Goal: Entertainment & Leisure: Browse casually

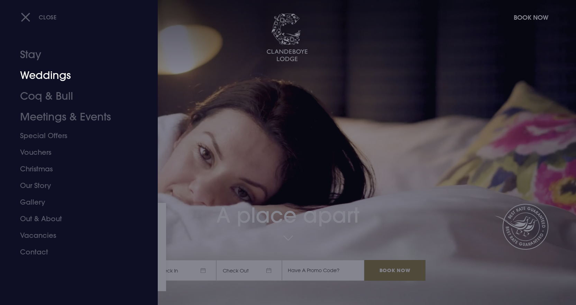
click at [62, 75] on link "Weddings" at bounding box center [74, 75] width 109 height 21
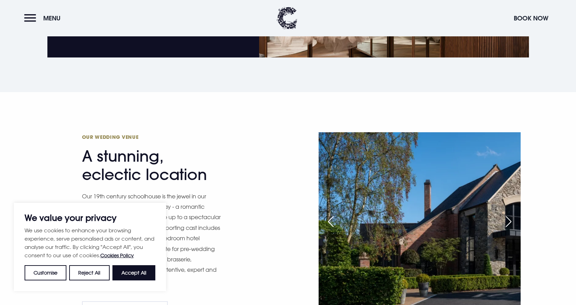
scroll to position [519, 0]
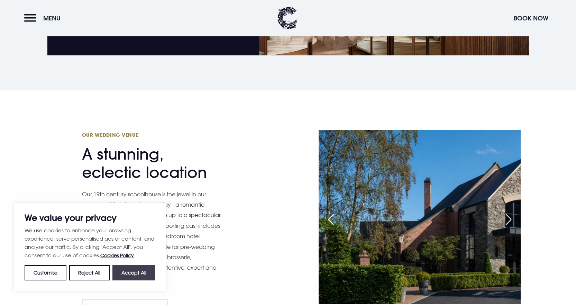
click at [133, 271] on button "Accept All" at bounding box center [133, 272] width 43 height 15
checkbox input "true"
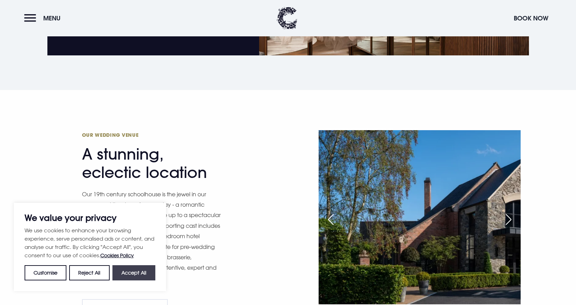
checkbox input "true"
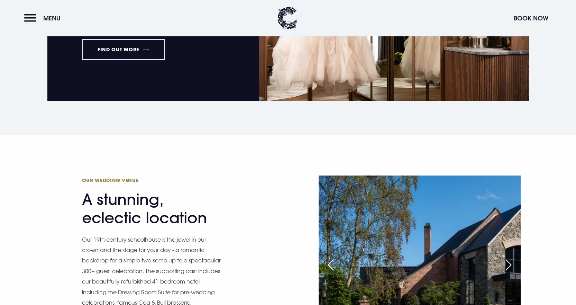
scroll to position [588, 0]
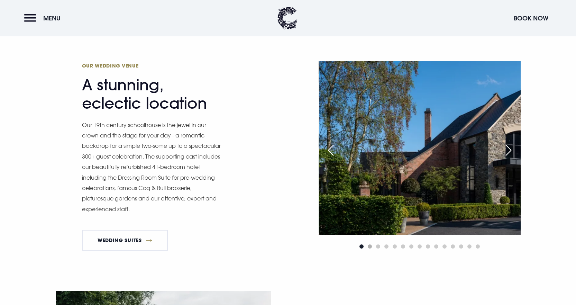
click at [368, 246] on span "Go to slide 2" at bounding box center [370, 246] width 4 height 4
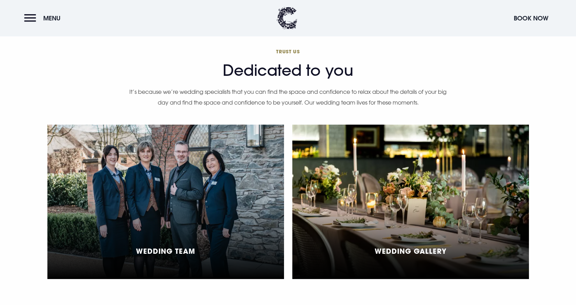
scroll to position [1626, 0]
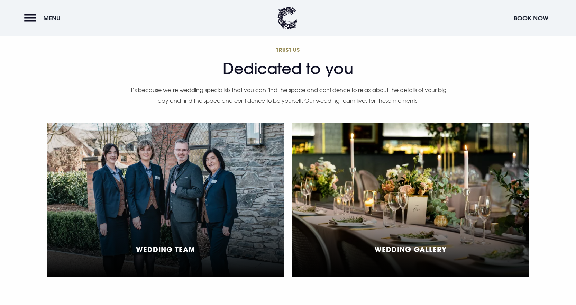
click at [361, 198] on div "Wedding Gallery" at bounding box center [410, 200] width 237 height 154
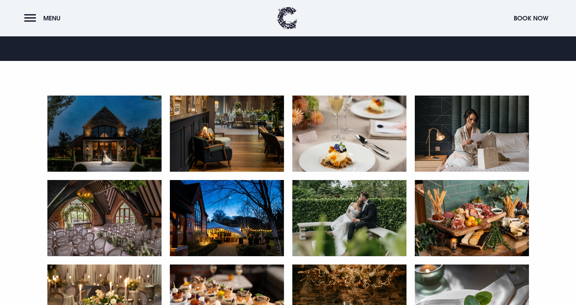
scroll to position [381, 0]
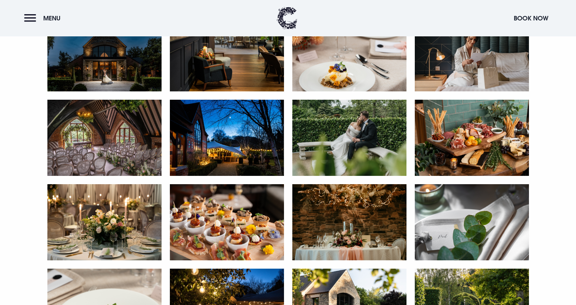
click at [117, 62] on img at bounding box center [104, 53] width 114 height 76
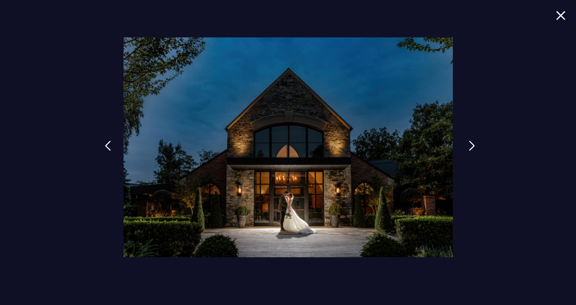
click at [471, 142] on img at bounding box center [472, 145] width 6 height 10
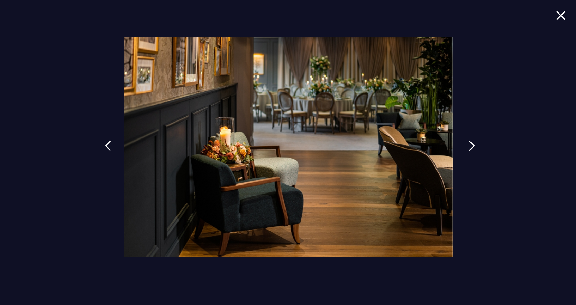
click at [471, 142] on img at bounding box center [472, 145] width 6 height 10
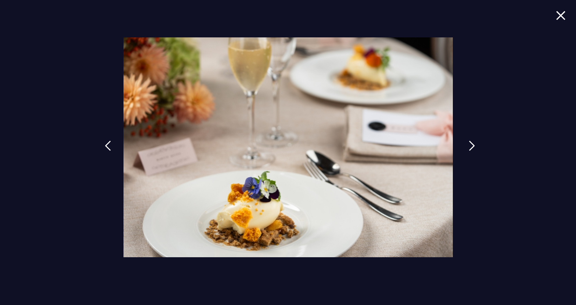
click at [471, 142] on img at bounding box center [472, 145] width 6 height 10
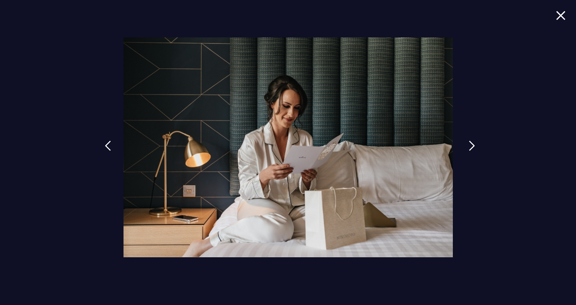
click at [471, 142] on img at bounding box center [472, 145] width 6 height 10
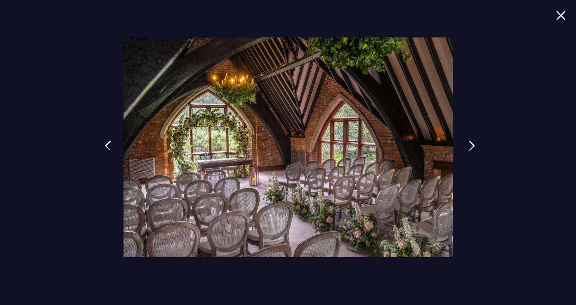
click at [471, 142] on img at bounding box center [472, 145] width 6 height 10
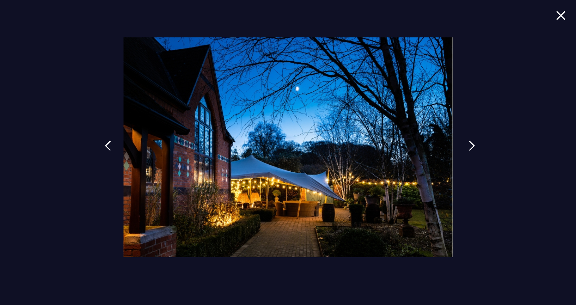
click at [471, 142] on img at bounding box center [472, 145] width 6 height 10
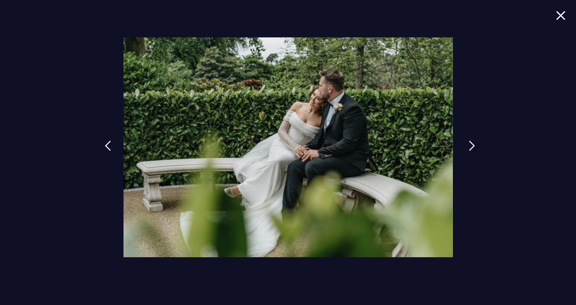
click at [471, 142] on img at bounding box center [472, 145] width 6 height 10
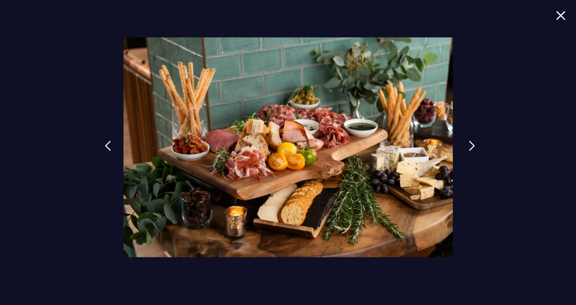
click at [471, 142] on img at bounding box center [472, 145] width 6 height 10
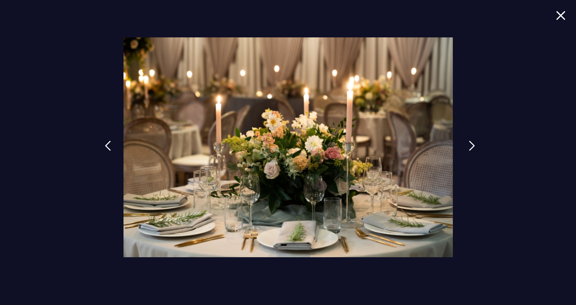
click at [471, 142] on img at bounding box center [472, 145] width 6 height 10
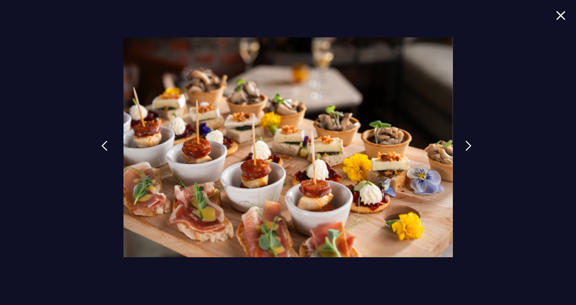
click at [112, 141] on link at bounding box center [104, 151] width 17 height 32
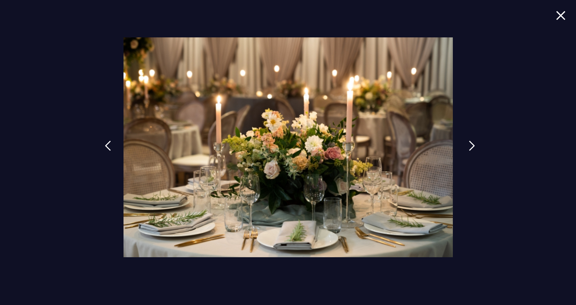
click at [472, 147] on img at bounding box center [472, 145] width 6 height 10
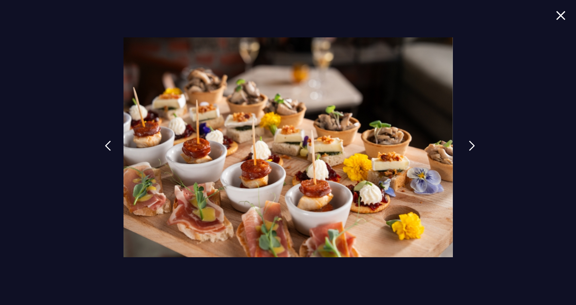
click at [472, 147] on img at bounding box center [472, 145] width 6 height 10
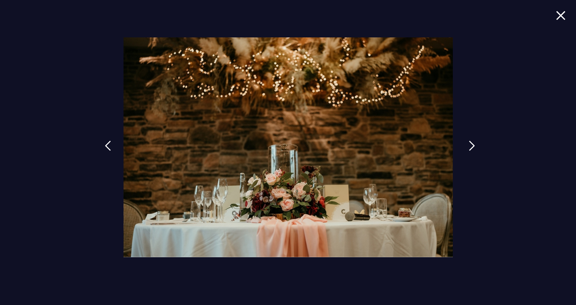
click at [472, 147] on img at bounding box center [472, 145] width 6 height 10
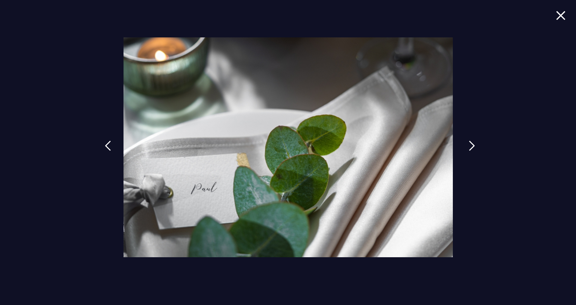
click at [472, 147] on img at bounding box center [472, 145] width 6 height 10
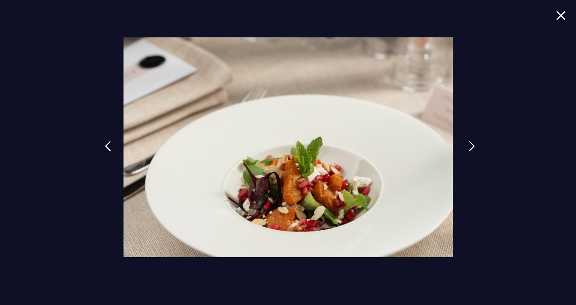
click at [472, 147] on img at bounding box center [472, 146] width 6 height 10
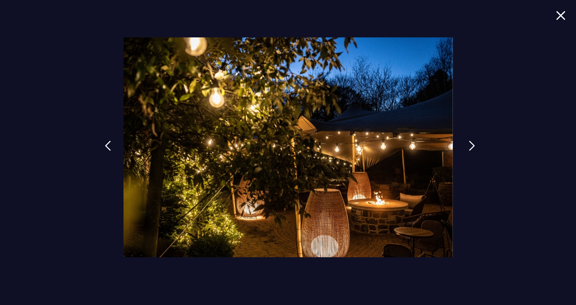
click at [472, 147] on img at bounding box center [472, 145] width 6 height 10
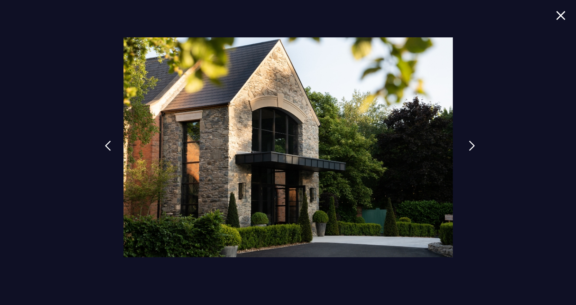
click at [472, 147] on img at bounding box center [472, 145] width 6 height 10
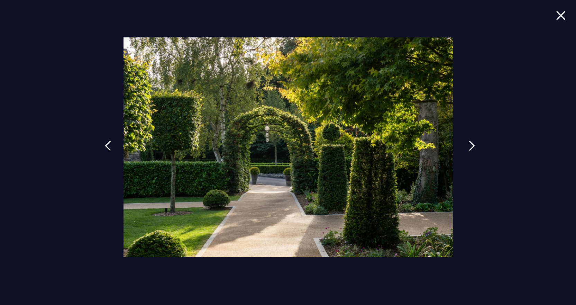
click at [472, 147] on img at bounding box center [472, 145] width 6 height 10
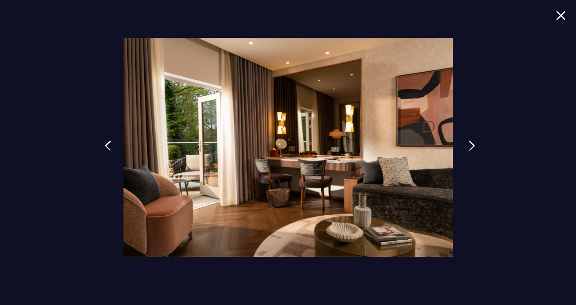
click at [472, 147] on img at bounding box center [472, 145] width 6 height 10
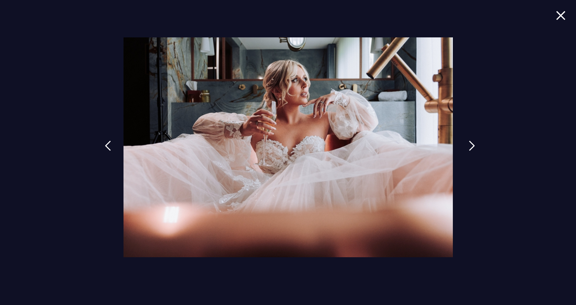
click at [472, 147] on img at bounding box center [472, 145] width 6 height 10
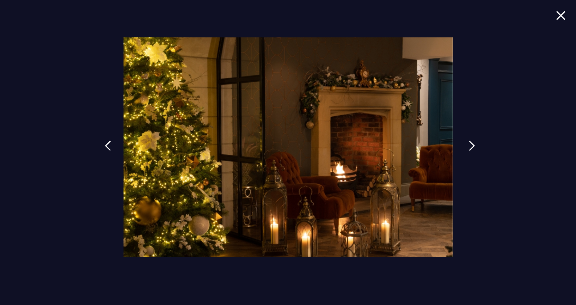
click at [472, 147] on img at bounding box center [472, 145] width 6 height 10
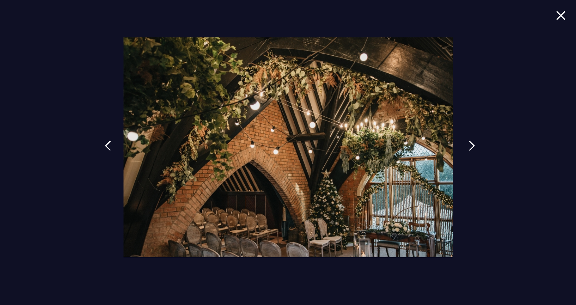
click at [472, 147] on img at bounding box center [472, 145] width 6 height 10
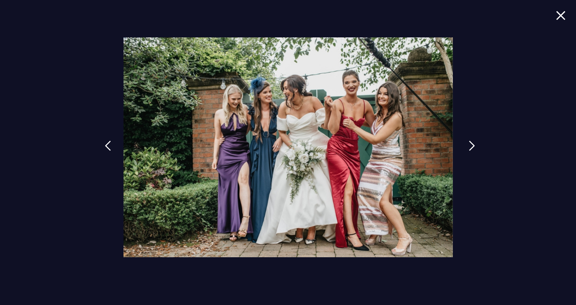
click at [472, 147] on img at bounding box center [472, 145] width 6 height 10
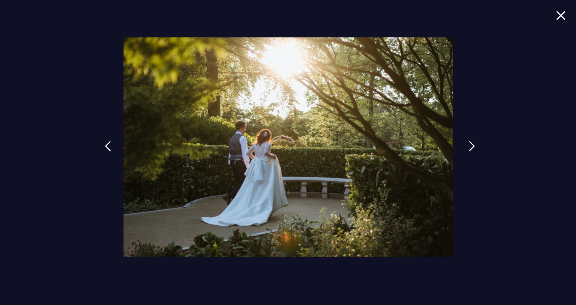
click at [472, 147] on img at bounding box center [472, 146] width 6 height 10
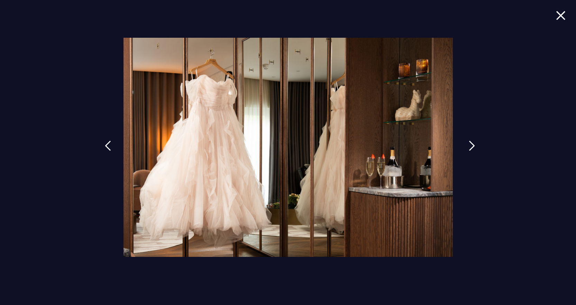
click at [472, 147] on img at bounding box center [472, 145] width 6 height 10
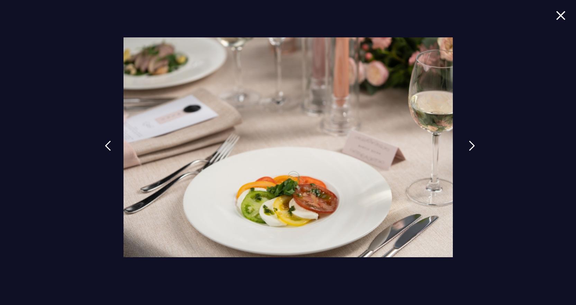
click at [472, 147] on img at bounding box center [472, 145] width 6 height 10
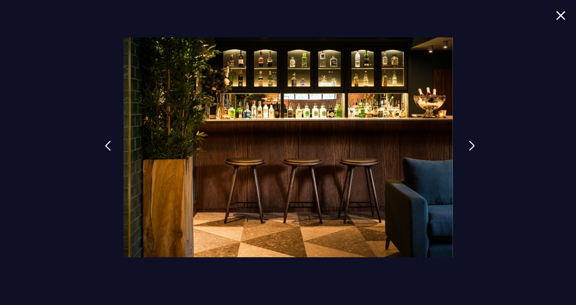
click at [472, 147] on img at bounding box center [472, 145] width 6 height 10
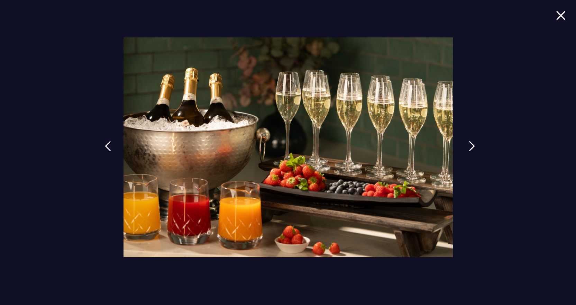
click at [472, 147] on img at bounding box center [472, 146] width 6 height 10
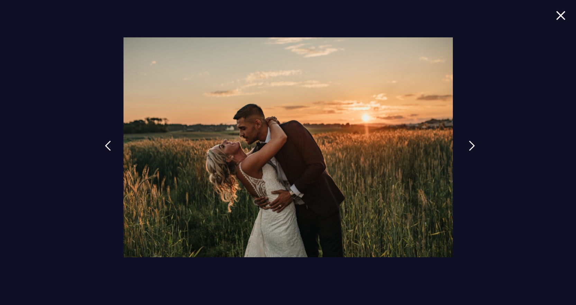
click at [472, 147] on img at bounding box center [472, 145] width 6 height 10
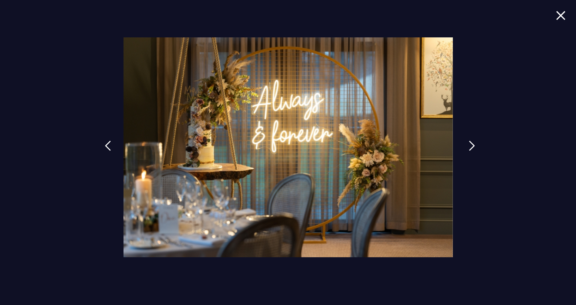
click at [472, 147] on img at bounding box center [472, 145] width 6 height 10
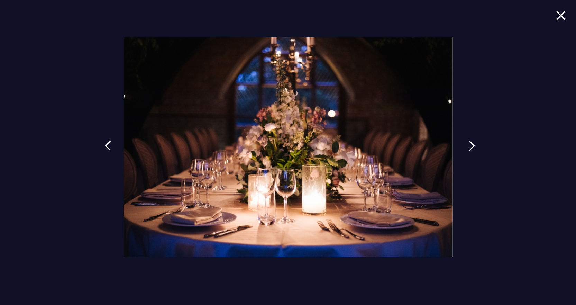
click at [472, 147] on img at bounding box center [472, 145] width 6 height 10
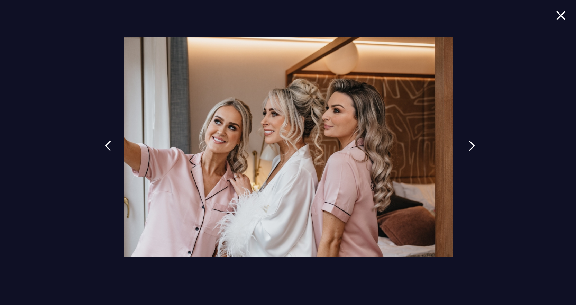
click at [472, 147] on img at bounding box center [472, 145] width 6 height 10
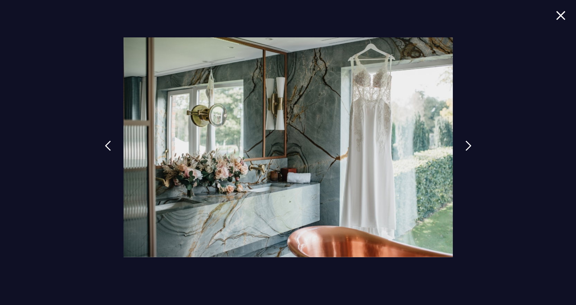
click at [564, 20] on img at bounding box center [561, 15] width 10 height 9
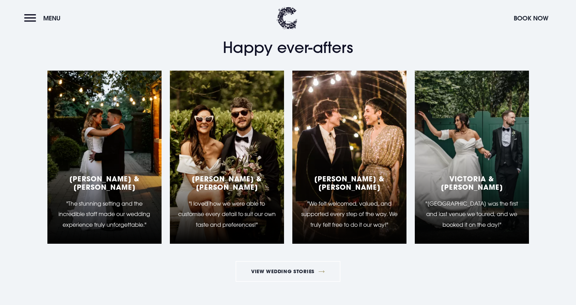
scroll to position [1730, 0]
